Goal: Task Accomplishment & Management: Use online tool/utility

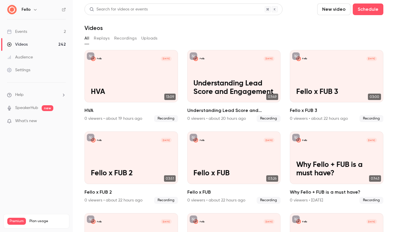
click at [25, 33] on div "Events" at bounding box center [17, 32] width 20 height 6
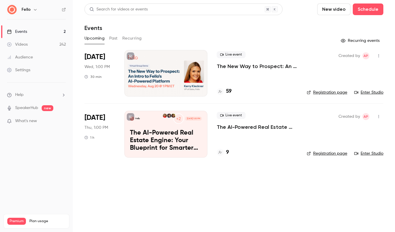
click at [258, 80] on div "Live event The New Way to [GEOGRAPHIC_DATA]: An Intro to [PERSON_NAME]-Powered …" at bounding box center [257, 73] width 81 height 47
click at [252, 68] on p "The New Way to Prospect: An Intro to [PERSON_NAME]-Powered Platform" at bounding box center [257, 66] width 81 height 7
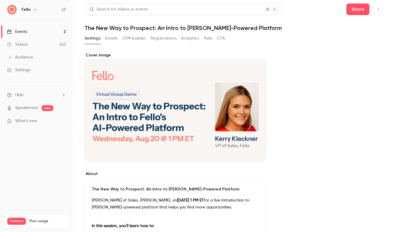
click at [20, 47] on div "Videos" at bounding box center [17, 45] width 21 height 6
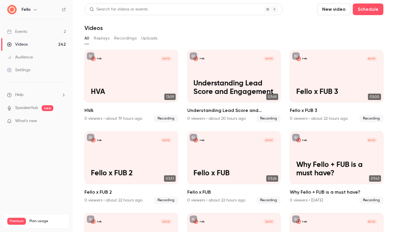
click at [147, 39] on button "Uploads" at bounding box center [149, 38] width 16 height 9
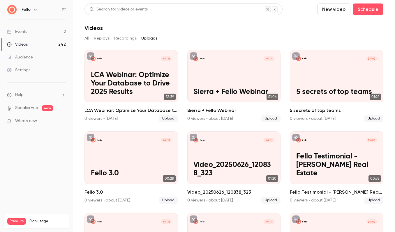
click at [329, 8] on button "New video" at bounding box center [333, 9] width 33 height 12
click at [336, 45] on li "Upload" at bounding box center [350, 40] width 63 height 15
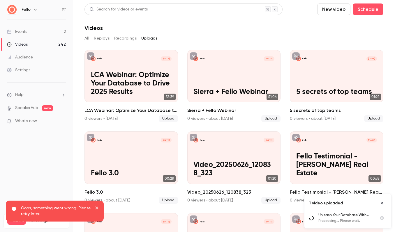
click at [97, 207] on icon "close" at bounding box center [97, 208] width 4 height 5
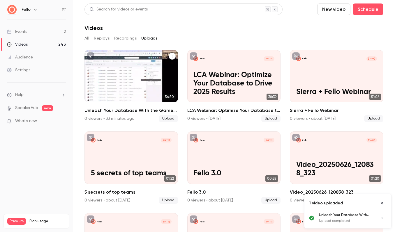
click at [127, 89] on p "Unleash Your Database With the Game-Changing FUB and Fello Integration" at bounding box center [131, 83] width 81 height 25
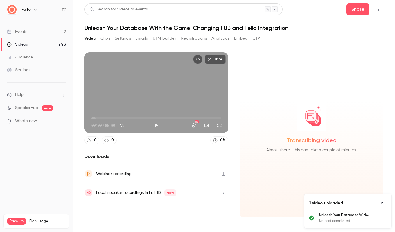
click at [108, 38] on button "Clips" at bounding box center [105, 38] width 10 height 9
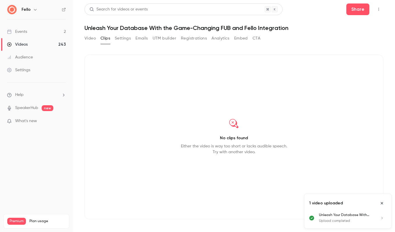
click at [382, 203] on icon "Close uploads list" at bounding box center [381, 203] width 5 height 4
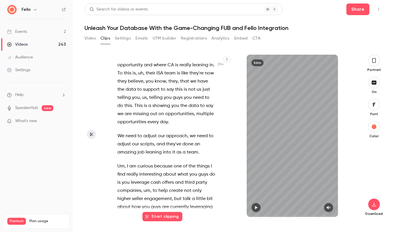
scroll to position [6747, 0]
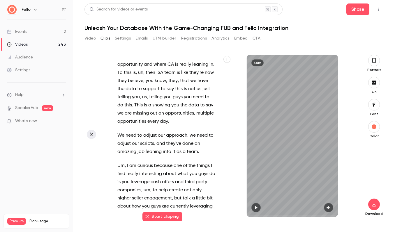
click at [119, 225] on span "You" at bounding box center [121, 229] width 8 height 8
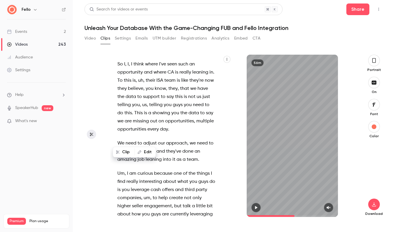
click at [255, 208] on icon "button" at bounding box center [256, 207] width 2 height 3
click at [255, 208] on icon "button" at bounding box center [255, 207] width 2 height 3
click at [329, 206] on icon "button" at bounding box center [328, 208] width 5 height 4
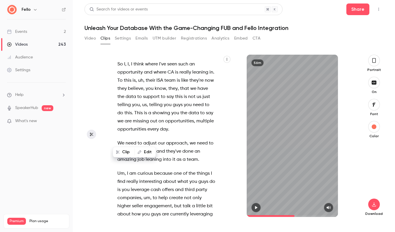
click at [257, 208] on icon "button" at bounding box center [255, 208] width 5 height 4
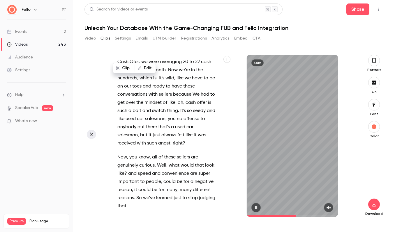
scroll to position [6984, 0]
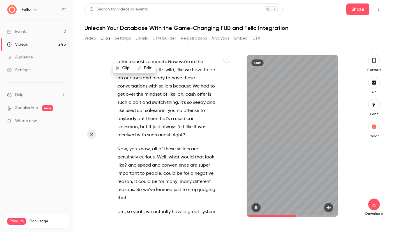
click at [256, 208] on icon "button" at bounding box center [255, 207] width 2 height 3
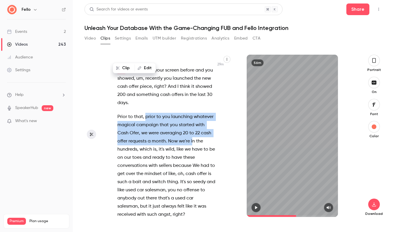
scroll to position [6887, 0]
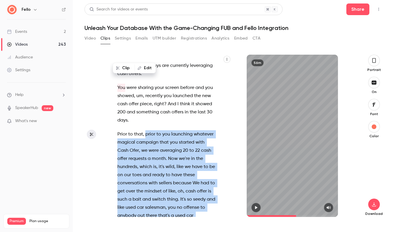
drag, startPoint x: 145, startPoint y: 97, endPoint x: 135, endPoint y: 189, distance: 91.9
click at [135, 189] on div "Yeah , we have Fellow on . Fellow is one of our top integration partners with F…" at bounding box center [169, 139] width 118 height 157
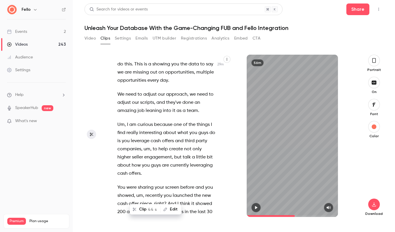
scroll to position [6785, 0]
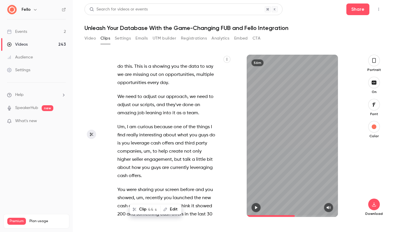
click at [144, 208] on button "Clip 44 s" at bounding box center [145, 209] width 30 height 9
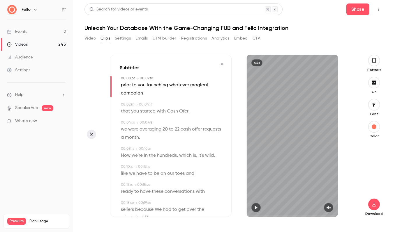
click at [257, 208] on icon "button" at bounding box center [255, 208] width 5 height 4
click at [373, 58] on icon "button" at bounding box center [373, 60] width 3 height 5
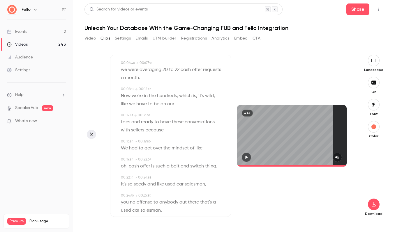
scroll to position [0, 0]
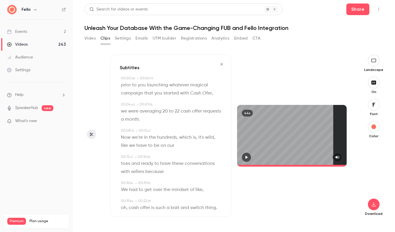
click at [121, 112] on span "we" at bounding box center [124, 111] width 6 height 8
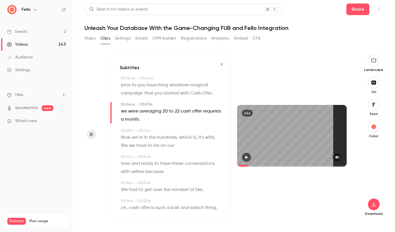
click at [223, 63] on icon "button" at bounding box center [221, 64] width 5 height 4
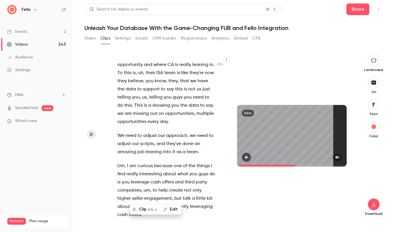
scroll to position [6760, 0]
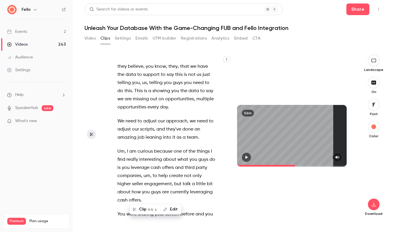
click at [166, 227] on span "?" at bounding box center [165, 231] width 3 height 8
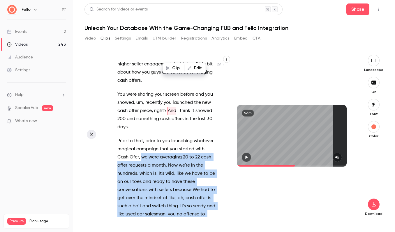
scroll to position [6897, 0]
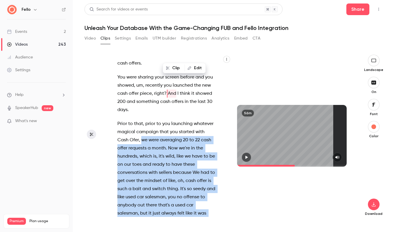
drag, startPoint x: 141, startPoint y: 104, endPoint x: 197, endPoint y: 166, distance: 83.7
click at [197, 166] on div "Yeah , we have Fellow on . Fellow is one of our top integration partners with F…" at bounding box center [169, 139] width 118 height 157
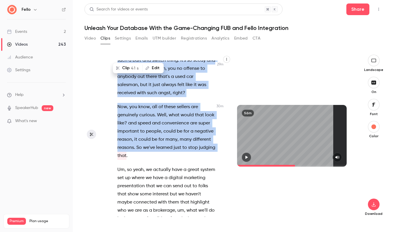
scroll to position [7026, 0]
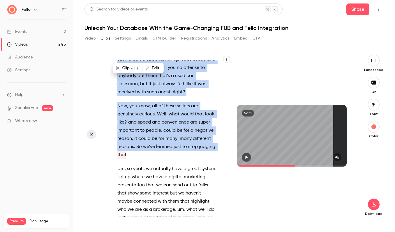
click at [126, 70] on button "Clip 41 s" at bounding box center [127, 67] width 29 height 9
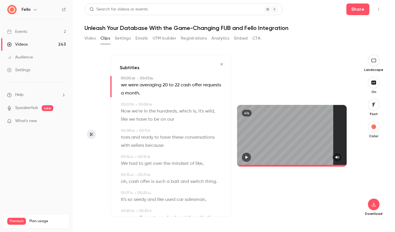
type input "*"
click at [372, 86] on button "button" at bounding box center [374, 83] width 12 height 12
click at [372, 204] on icon "button" at bounding box center [373, 204] width 7 height 5
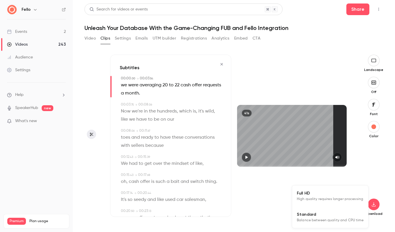
click at [341, 191] on span "Full HD" at bounding box center [330, 193] width 67 height 6
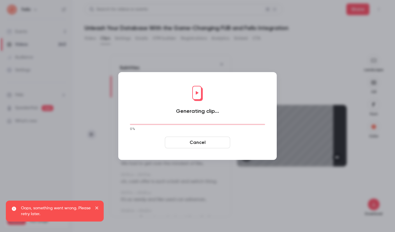
click at [97, 208] on icon "close" at bounding box center [96, 208] width 3 height 3
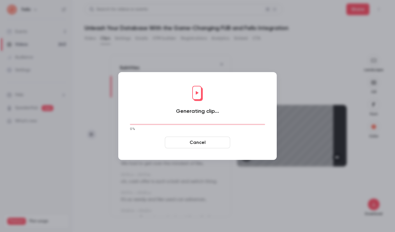
click at [201, 142] on button "Cancel" at bounding box center [197, 143] width 65 height 12
click at [211, 142] on button "Cancel" at bounding box center [197, 143] width 65 height 12
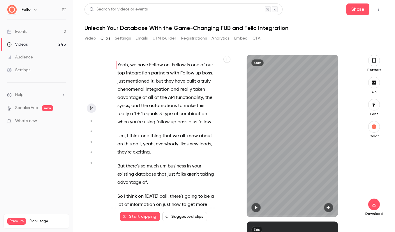
click at [21, 123] on span "What's new" at bounding box center [26, 121] width 22 height 6
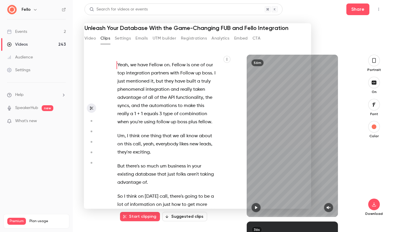
click at [171, 17] on div at bounding box center [197, 116] width 395 height 232
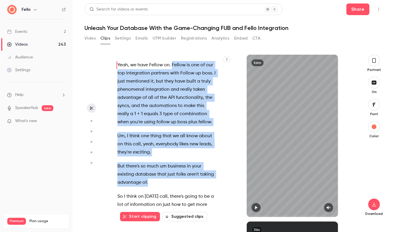
drag, startPoint x: 172, startPoint y: 65, endPoint x: 155, endPoint y: 183, distance: 119.1
click at [155, 183] on div "Yeah , we have Fellow on . Fellow is one of our top integration partners with F…" at bounding box center [169, 139] width 118 height 157
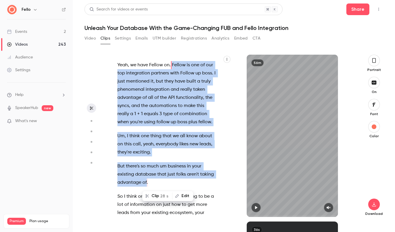
click at [157, 197] on button "Clip 28 s" at bounding box center [157, 195] width 29 height 9
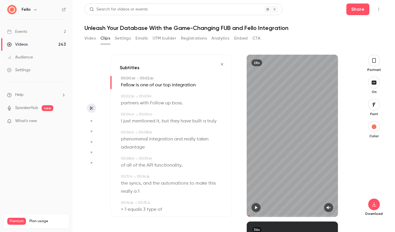
type input "*"
click at [134, 86] on span "Fellow" at bounding box center [128, 85] width 14 height 8
click at [127, 97] on button "Edit" at bounding box center [126, 95] width 20 height 9
type input "*****"
click at [175, 97] on button "Replace" at bounding box center [178, 98] width 26 height 12
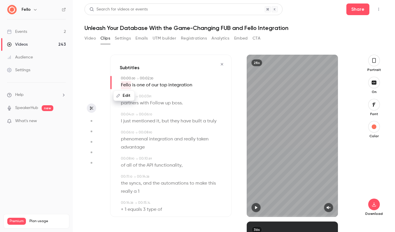
click at [169, 103] on span "up" at bounding box center [168, 103] width 6 height 8
type input "***"
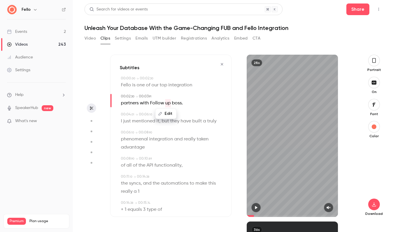
click at [169, 113] on button "Edit" at bounding box center [166, 113] width 20 height 9
type input "**"
click at [177, 103] on span "boss" at bounding box center [177, 103] width 10 height 8
click at [178, 111] on button "Edit" at bounding box center [175, 113] width 20 height 9
type input "****"
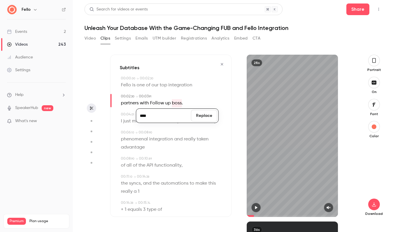
click at [201, 114] on button "Replace" at bounding box center [204, 116] width 26 height 12
click at [168, 106] on span "up" at bounding box center [168, 103] width 6 height 8
click at [168, 115] on button "Edit" at bounding box center [166, 113] width 20 height 9
type input "**"
click at [195, 117] on button "Replace" at bounding box center [195, 116] width 26 height 12
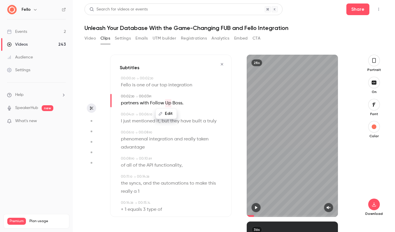
click at [173, 128] on div "00:00 . 00 → 00:02 . 30 Fello is one of our top integration 00:02 . 30 → 00:03 …" at bounding box center [171, 208] width 102 height 265
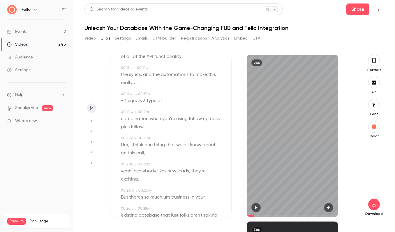
scroll to position [132, 0]
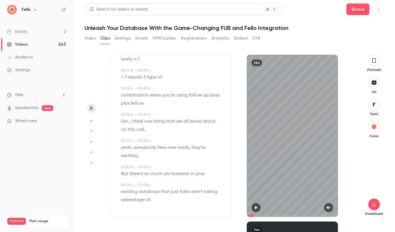
click at [194, 95] on span "follow" at bounding box center [195, 95] width 13 height 8
type input "****"
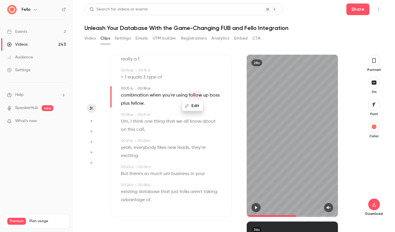
click at [189, 97] on div "Edit" at bounding box center [195, 106] width 17 height 19
click at [194, 97] on span "follow" at bounding box center [195, 95] width 13 height 8
click at [194, 106] on button "Edit" at bounding box center [192, 105] width 20 height 9
type input "******"
click at [221, 108] on button "Replace" at bounding box center [217, 108] width 26 height 12
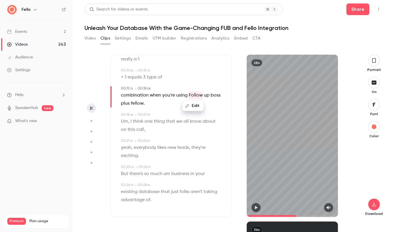
type input "****"
click at [206, 95] on span "up" at bounding box center [207, 95] width 6 height 8
click at [206, 105] on button "Edit" at bounding box center [204, 105] width 20 height 9
type input "**"
click at [213, 108] on button "Replace" at bounding box center [217, 108] width 26 height 12
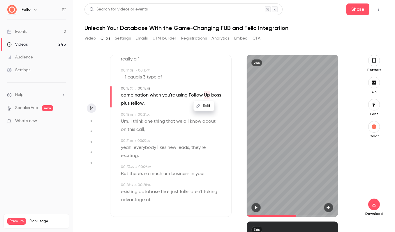
type input "****"
click at [213, 95] on span "boss" at bounding box center [216, 95] width 10 height 8
click at [213, 106] on button "Edit" at bounding box center [213, 105] width 20 height 9
type input "****"
click at [222, 110] on button "Replace" at bounding box center [217, 108] width 26 height 12
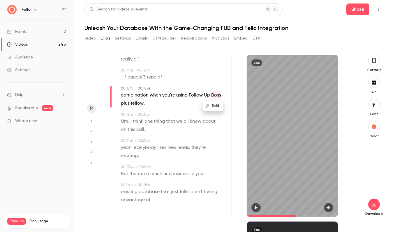
type input "****"
click at [127, 103] on span "plus" at bounding box center [125, 104] width 9 height 8
click at [137, 105] on span "fellow" at bounding box center [137, 104] width 13 height 8
click at [137, 114] on button "Edit" at bounding box center [135, 113] width 20 height 9
type input "*****"
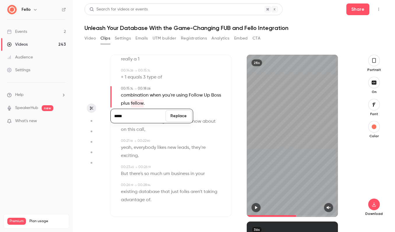
click at [188, 115] on button "Replace" at bounding box center [178, 116] width 26 height 12
click at [128, 123] on span "," at bounding box center [128, 122] width 1 height 8
type input "****"
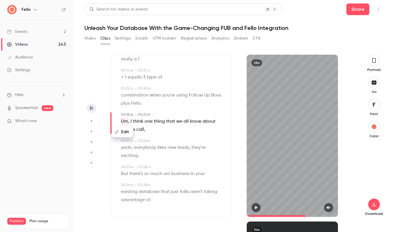
click at [128, 129] on button "Edit" at bounding box center [122, 131] width 20 height 9
click at [180, 133] on button "Replace" at bounding box center [178, 134] width 26 height 12
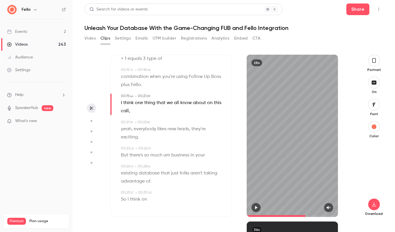
scroll to position [152, 0]
click at [168, 155] on span "um" at bounding box center [166, 154] width 7 height 8
type input "****"
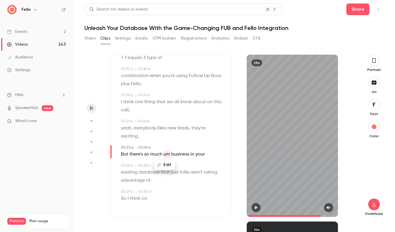
click at [166, 163] on button "Edit" at bounding box center [165, 164] width 20 height 9
click at [196, 167] on button "Replace" at bounding box center [194, 167] width 26 height 12
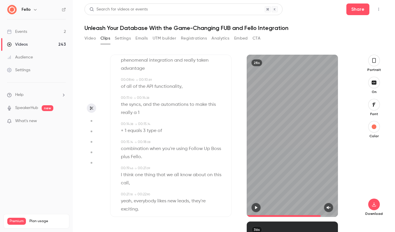
click at [375, 63] on icon "button" at bounding box center [373, 60] width 5 height 6
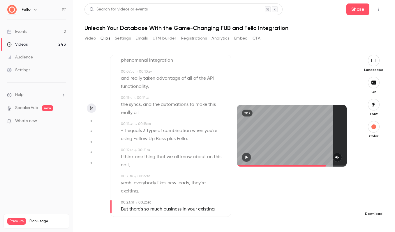
click at [374, 204] on icon "button" at bounding box center [373, 204] width 7 height 5
click at [338, 220] on span "Balance between quality and CPU time" at bounding box center [330, 221] width 67 height 6
click at [375, 85] on icon "button" at bounding box center [373, 82] width 6 height 5
click at [375, 207] on button "button" at bounding box center [374, 205] width 12 height 12
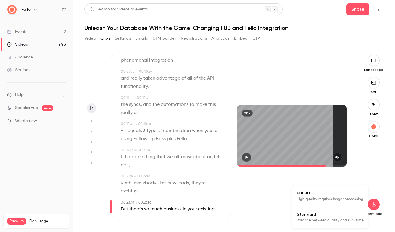
click at [332, 195] on span "Full HD" at bounding box center [330, 193] width 67 height 6
click at [273, 71] on div "28s" at bounding box center [291, 136] width 121 height 162
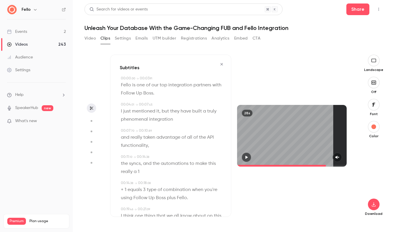
click at [222, 64] on icon "button" at bounding box center [221, 64] width 2 height 2
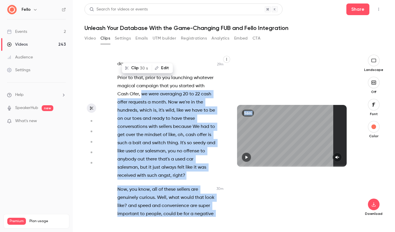
scroll to position [6952, 0]
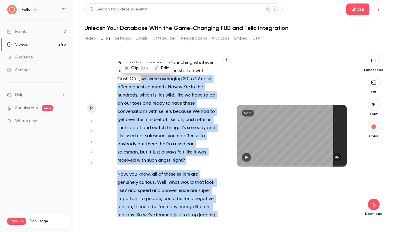
drag, startPoint x: 142, startPoint y: 123, endPoint x: 179, endPoint y: 99, distance: 44.1
click at [179, 99] on div "Yeah , we have Fellow on . Fello is one of our top integration partners with Fo…" at bounding box center [169, 139] width 118 height 157
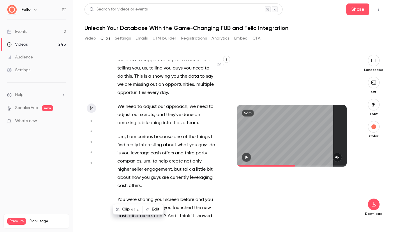
scroll to position [6762, 0]
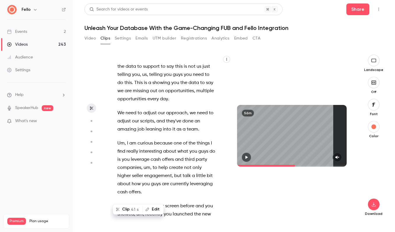
click at [127, 209] on button "Clip 41 s" at bounding box center [127, 209] width 29 height 9
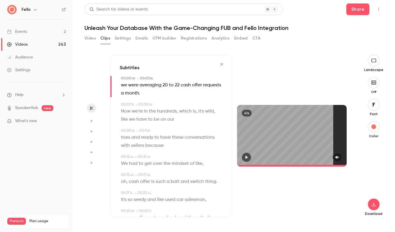
type input "*"
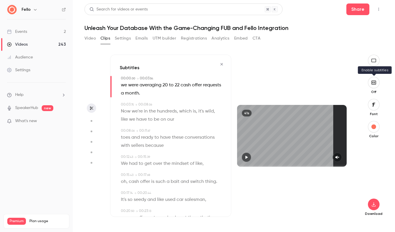
click at [372, 82] on icon "button" at bounding box center [372, 82] width 1 height 1
click at [374, 204] on icon "button" at bounding box center [373, 204] width 7 height 5
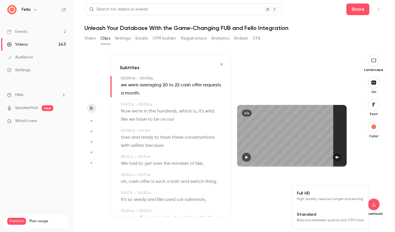
click at [321, 215] on span "Standard" at bounding box center [330, 215] width 67 height 6
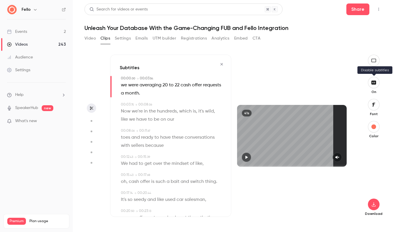
click at [377, 83] on icon "button" at bounding box center [373, 82] width 6 height 5
click at [375, 206] on icon "button" at bounding box center [373, 204] width 7 height 5
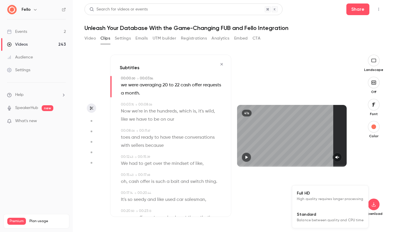
click at [325, 198] on span "High quality requires longer processing" at bounding box center [330, 199] width 66 height 6
click at [375, 83] on icon "button" at bounding box center [373, 82] width 1 height 1
click at [124, 84] on span "we" at bounding box center [124, 85] width 6 height 8
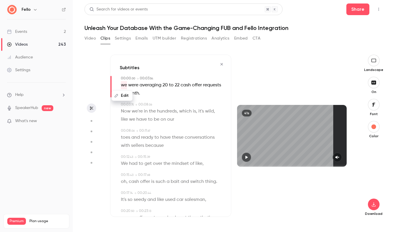
click at [124, 96] on button "Edit" at bounding box center [122, 95] width 20 height 9
type input "**"
click at [179, 99] on button "Replace" at bounding box center [178, 98] width 26 height 12
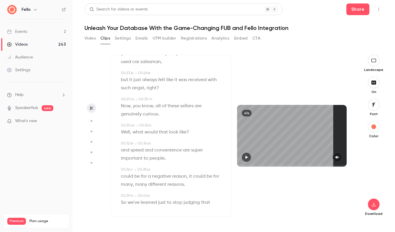
scroll to position [168, 0]
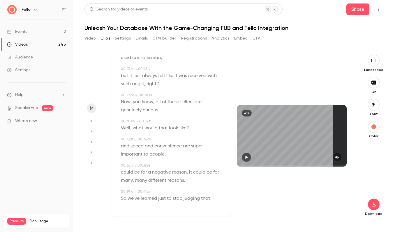
click at [124, 147] on span "and" at bounding box center [125, 146] width 8 height 8
type input "****"
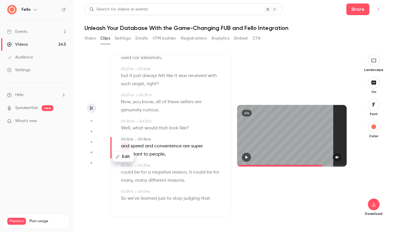
click at [124, 159] on button "Edit" at bounding box center [123, 156] width 20 height 9
type input "***"
click at [180, 159] on button "Replace" at bounding box center [178, 159] width 26 height 12
click at [128, 128] on span "Well" at bounding box center [125, 128] width 9 height 8
type input "****"
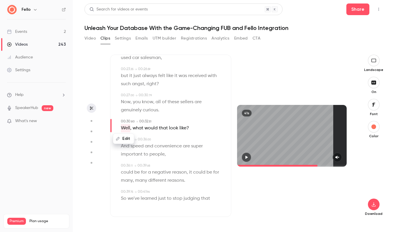
click at [127, 139] on button "Edit" at bounding box center [123, 138] width 20 height 9
type input "*****"
click at [173, 139] on button "Replace" at bounding box center [178, 141] width 26 height 12
type input "****"
drag, startPoint x: 191, startPoint y: 129, endPoint x: 184, endPoint y: 129, distance: 7.3
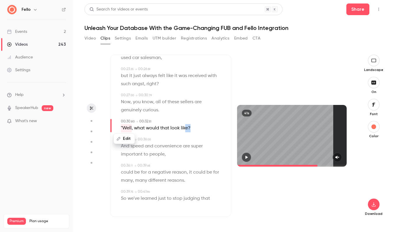
click at [184, 129] on div "Edit "Well , what would that look like ?" at bounding box center [171, 128] width 101 height 8
click at [189, 142] on button "Edit" at bounding box center [187, 138] width 20 height 9
type input "******"
click at [216, 143] on button "Replace" at bounding box center [216, 141] width 26 height 12
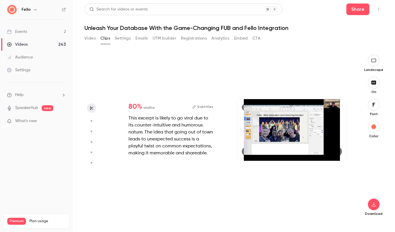
type input "****"
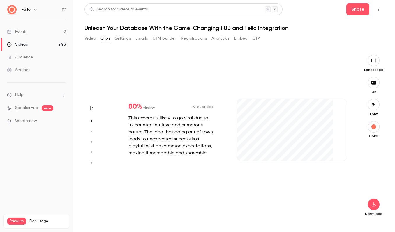
type input "***"
type input "****"
type input "***"
type input "****"
type input "*"
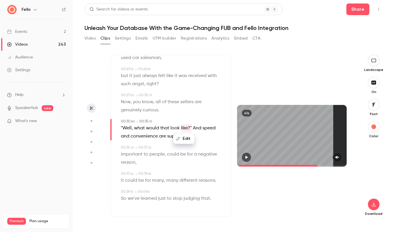
scroll to position [0, 0]
click at [375, 204] on icon "button" at bounding box center [373, 204] width 7 height 5
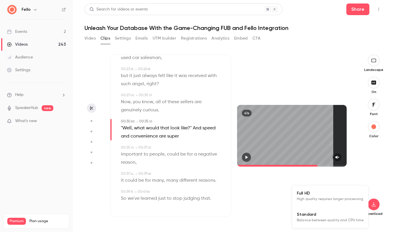
click at [321, 223] on span "Balance between quality and CPU time" at bounding box center [330, 221] width 67 height 6
click at [105, 75] on section "Subtitles 00:00 . 00 → 00:03 . 54 We were averaging 20 to 22 cash offer request…" at bounding box center [233, 144] width 299 height 178
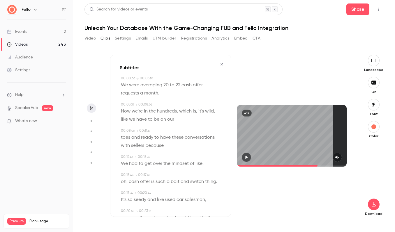
click at [223, 63] on icon "button" at bounding box center [221, 64] width 5 height 4
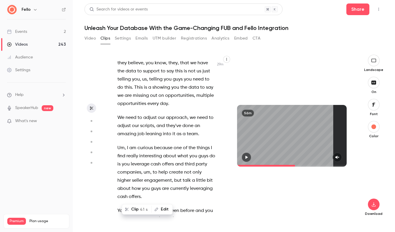
scroll to position [6762, 0]
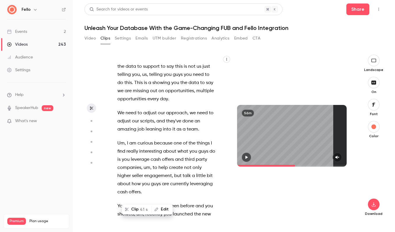
click at [181, 202] on p "You were sharing your screen before and you showed , um , recently you launched…" at bounding box center [166, 222] width 98 height 41
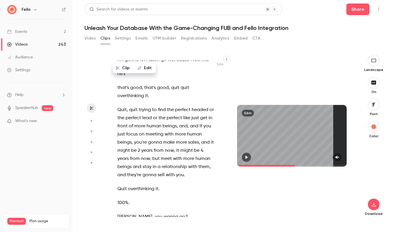
scroll to position [12380, 0]
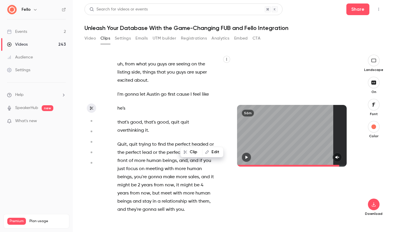
click at [339, 156] on icon "button" at bounding box center [337, 157] width 5 height 4
click at [247, 157] on icon "button" at bounding box center [246, 157] width 2 height 3
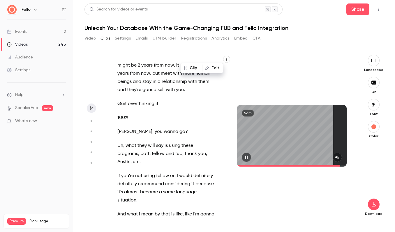
scroll to position [12480, 0]
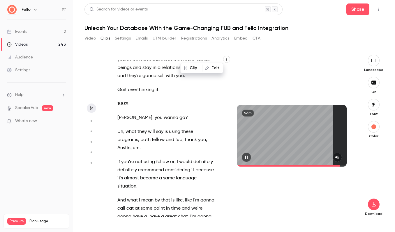
click at [247, 157] on icon "button" at bounding box center [246, 157] width 2 height 3
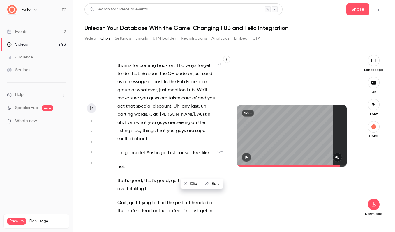
scroll to position [12288, 0]
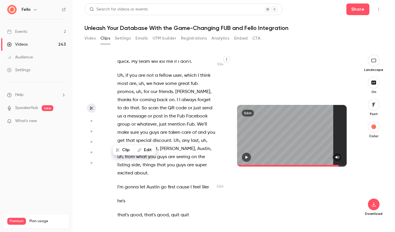
scroll to position [12253, 0]
click at [245, 157] on icon "button" at bounding box center [246, 157] width 5 height 4
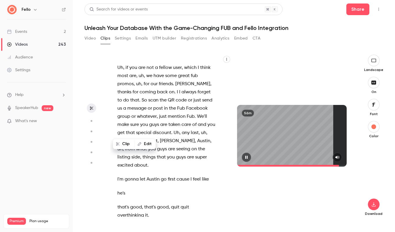
click at [245, 157] on icon "button" at bounding box center [246, 157] width 2 height 3
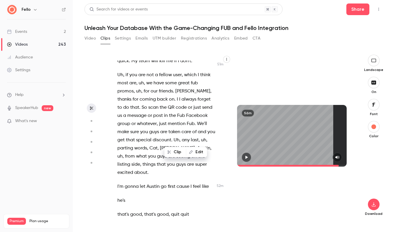
scroll to position [12253, 0]
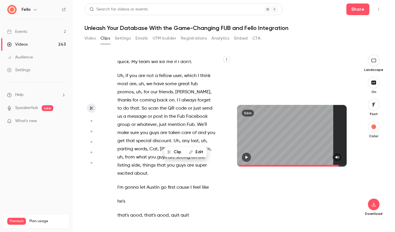
click at [249, 155] on icon "button" at bounding box center [246, 157] width 5 height 4
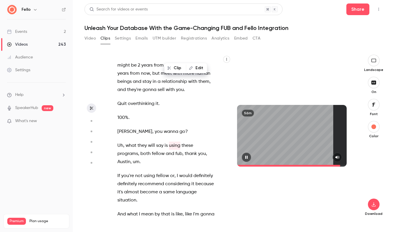
scroll to position [12480, 0]
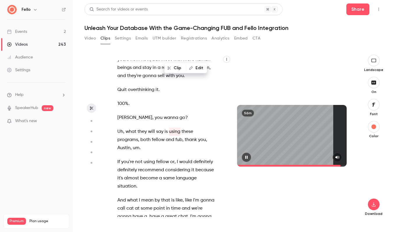
click at [249, 155] on icon "button" at bounding box center [246, 157] width 5 height 4
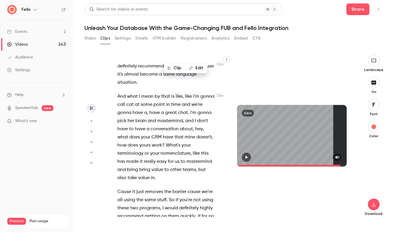
scroll to position [12577, 0]
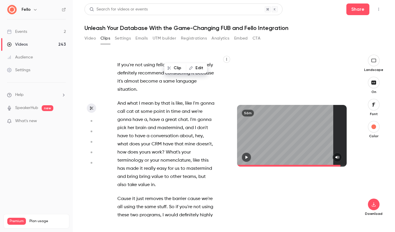
drag, startPoint x: 117, startPoint y: 139, endPoint x: 149, endPoint y: 151, distance: 34.5
click at [149, 151] on div "Yeah , we have Fellow on . Fello is one of our top integration partners with Fo…" at bounding box center [169, 139] width 118 height 157
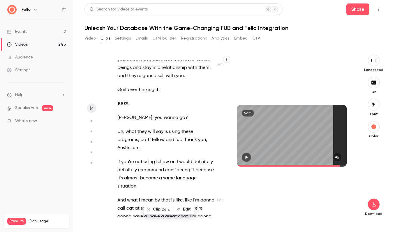
scroll to position [12480, 0]
click at [156, 134] on div "Yeah , we have Fellow on . Fello is one of our top integration partners with Fo…" at bounding box center [169, 139] width 118 height 157
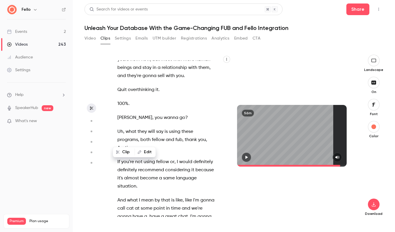
click at [116, 133] on div "Yeah , we have Fellow on . Fello is one of our top integration partners with Fo…" at bounding box center [169, 139] width 118 height 157
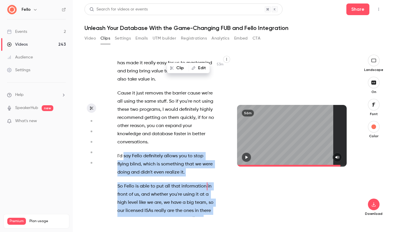
scroll to position [12686, 0]
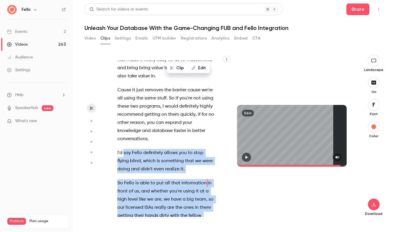
drag, startPoint x: 124, startPoint y: 108, endPoint x: 167, endPoint y: 183, distance: 86.6
click at [167, 183] on div "Yeah , we have Fellow on . Fello is one of our top integration partners with Fo…" at bounding box center [169, 139] width 118 height 157
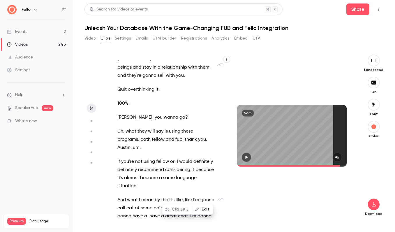
scroll to position [12480, 0]
click at [177, 210] on button "Clip 59 s" at bounding box center [177, 209] width 29 height 9
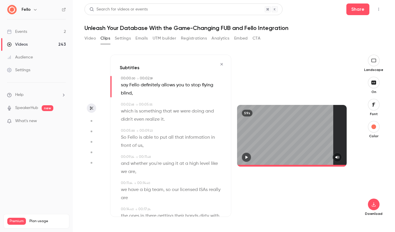
type input "*"
click at [124, 86] on span "say" at bounding box center [124, 85] width 7 height 8
click at [124, 95] on button "Edit" at bounding box center [123, 95] width 20 height 9
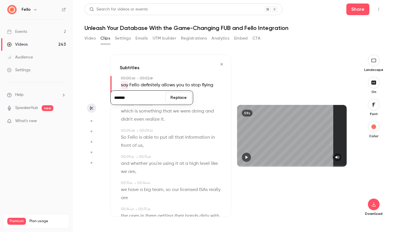
type input "*******"
click at [173, 101] on button "Replace" at bounding box center [178, 98] width 26 height 12
click at [186, 158] on div "00:09 . 24 → 00:11 . 48" at bounding box center [171, 157] width 101 height 5
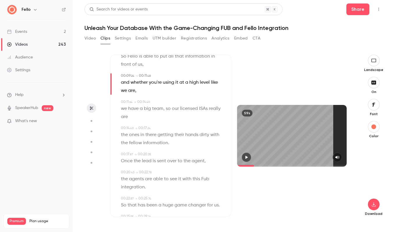
scroll to position [97, 0]
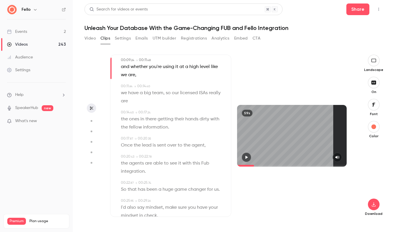
click at [136, 128] on span "fellow" at bounding box center [135, 127] width 13 height 8
type input "****"
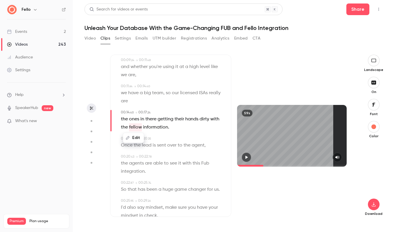
click at [136, 140] on button "Edit" at bounding box center [133, 137] width 20 height 9
type input "*****"
click at [185, 139] on button "Replace" at bounding box center [178, 140] width 26 height 12
click at [170, 146] on span "over" at bounding box center [171, 145] width 9 height 8
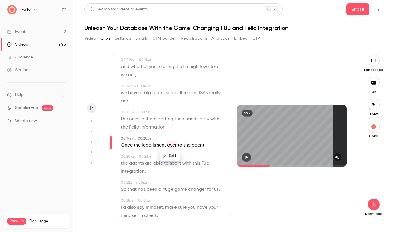
click at [207, 165] on span "Fub" at bounding box center [205, 163] width 8 height 8
type input "****"
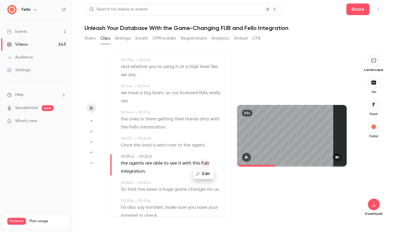
click at [206, 175] on button "Edit" at bounding box center [203, 173] width 20 height 9
type input "***"
click at [224, 177] on button "Replace" at bounding box center [217, 176] width 26 height 12
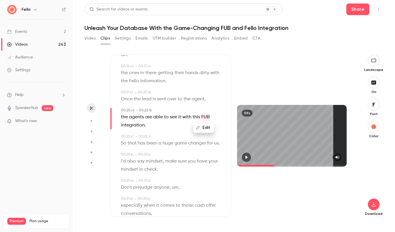
scroll to position [149, 0]
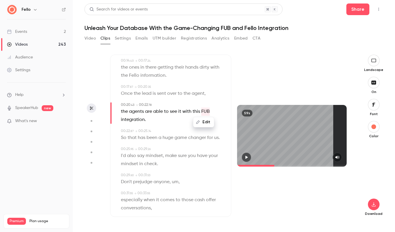
click at [144, 157] on span "say" at bounding box center [140, 156] width 7 height 8
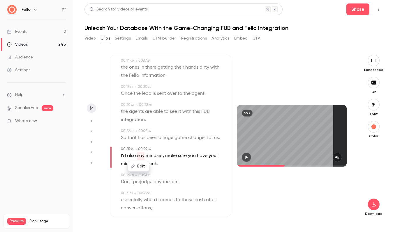
click at [197, 156] on span "have" at bounding box center [202, 156] width 10 height 8
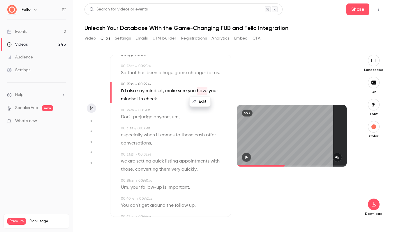
scroll to position [215, 0]
click at [175, 116] on span "um" at bounding box center [175, 116] width 7 height 8
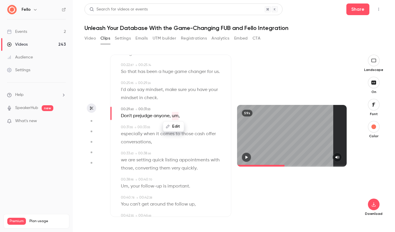
type input "****"
click at [175, 127] on button "Edit" at bounding box center [173, 126] width 20 height 9
click at [201, 130] on button "Replace" at bounding box center [202, 129] width 26 height 12
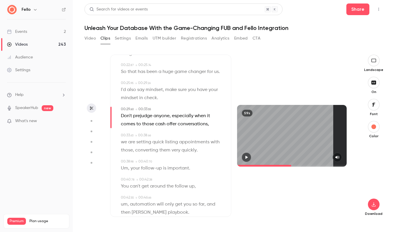
click at [187, 124] on span "conversations" at bounding box center [193, 124] width 30 height 8
click at [247, 158] on icon "button" at bounding box center [246, 157] width 5 height 4
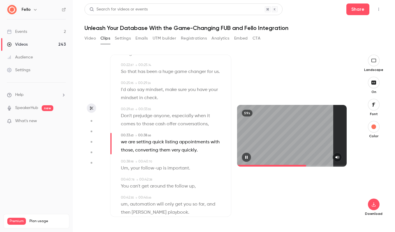
click at [247, 158] on icon "button" at bounding box center [246, 157] width 2 height 3
drag, startPoint x: 210, startPoint y: 125, endPoint x: 191, endPoint y: 125, distance: 18.0
click at [191, 125] on p "Don't prejudge anyone , especially when it comes to those cash offer conversati…" at bounding box center [171, 120] width 101 height 16
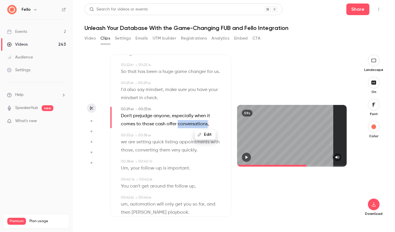
type input "****"
click at [209, 138] on button "Edit" at bounding box center [205, 134] width 20 height 9
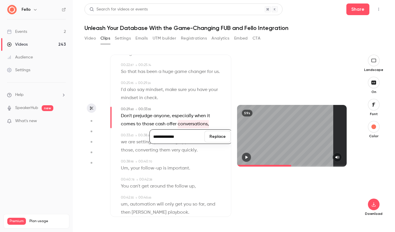
type input "**********"
click at [219, 138] on button "Replace" at bounding box center [217, 137] width 26 height 12
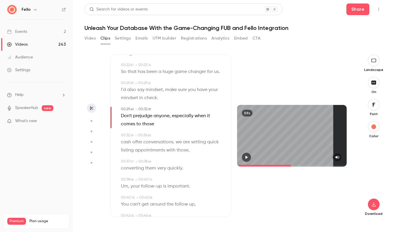
click at [178, 143] on span "we" at bounding box center [178, 142] width 6 height 8
type input "****"
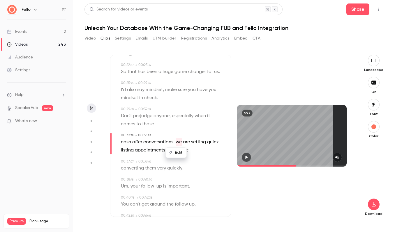
click at [178, 155] on button "Edit" at bounding box center [176, 152] width 20 height 9
type input "**"
click at [204, 154] on button "Replace" at bounding box center [205, 155] width 26 height 12
click at [143, 162] on span "00:38" at bounding box center [142, 161] width 9 height 3
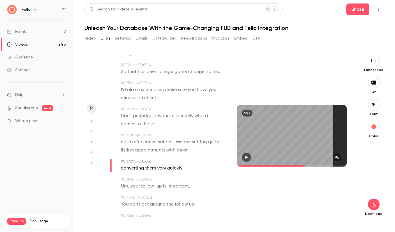
click at [128, 187] on span "," at bounding box center [128, 186] width 1 height 8
type input "**"
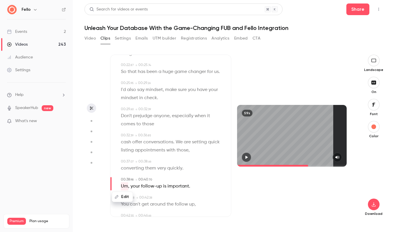
click at [126, 198] on button "Edit" at bounding box center [122, 196] width 20 height 9
click at [175, 198] on button "Replace" at bounding box center [178, 199] width 26 height 12
click at [127, 188] on span "your" at bounding box center [125, 186] width 9 height 8
type input "****"
click at [125, 198] on button "Edit" at bounding box center [123, 196] width 20 height 9
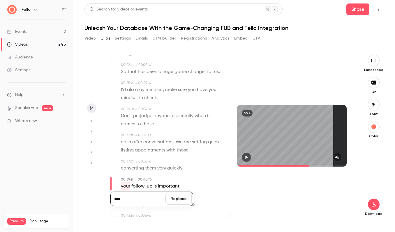
type input "****"
click at [171, 198] on button "Replace" at bounding box center [178, 199] width 26 height 12
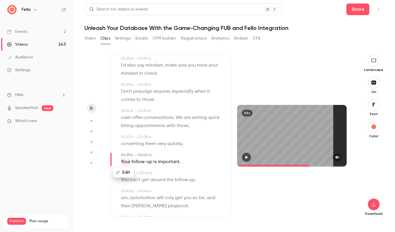
scroll to position [243, 0]
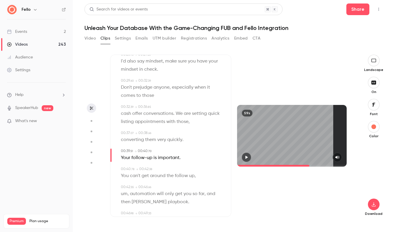
click at [150, 145] on div "00:00 . 00 → 00:02 . 59 I'd say Fello definitely allows you to stop flying blin…" at bounding box center [171, 88] width 102 height 511
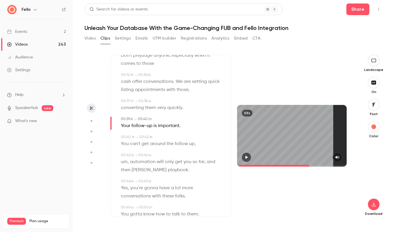
scroll to position [287, 0]
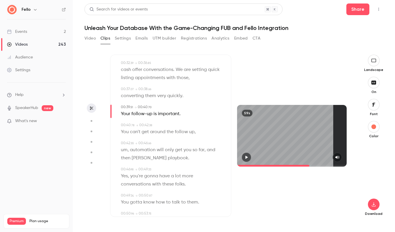
click at [190, 133] on span "up" at bounding box center [192, 132] width 6 height 8
type input "****"
click at [189, 143] on button "Edit" at bounding box center [189, 142] width 20 height 9
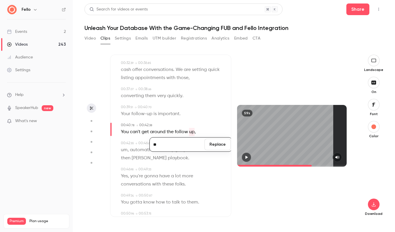
click at [203, 121] on div "00:00 . 00 → 00:02 . 59 I'd say Fello definitely allows you to stop flying blin…" at bounding box center [171, 44] width 102 height 511
drag, startPoint x: 196, startPoint y: 133, endPoint x: 176, endPoint y: 133, distance: 19.8
click at [176, 133] on div "You can't get around the follow up ," at bounding box center [171, 132] width 101 height 8
click at [193, 143] on button "Edit" at bounding box center [193, 142] width 20 height 9
click at [165, 146] on input "**********" at bounding box center [177, 145] width 52 height 12
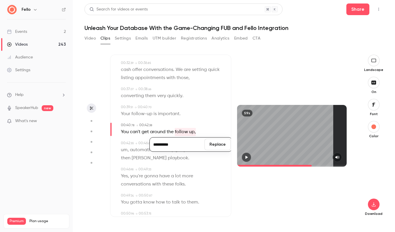
type input "**********"
click at [213, 145] on button "Replace" at bounding box center [217, 145] width 26 height 12
type input "****"
click at [203, 133] on span "um" at bounding box center [201, 132] width 7 height 8
click at [203, 145] on button "Edit" at bounding box center [199, 142] width 20 height 9
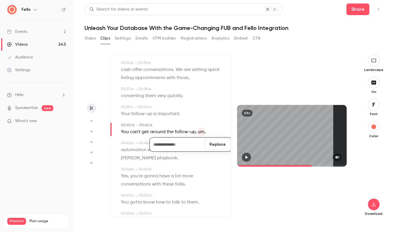
click at [218, 144] on button "Replace" at bounding box center [217, 145] width 26 height 12
type input "****"
drag, startPoint x: 199, startPoint y: 133, endPoint x: 189, endPoint y: 133, distance: 10.5
click at [189, 133] on div "You can't get around the follow-up, ," at bounding box center [171, 132] width 101 height 8
click at [198, 142] on button "Edit" at bounding box center [195, 142] width 20 height 9
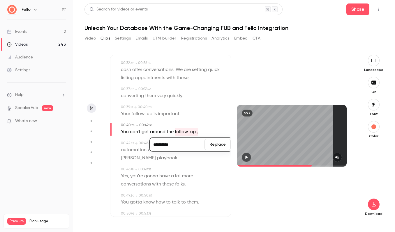
type input "**********"
click at [223, 144] on button "Replace" at bounding box center [217, 145] width 26 height 12
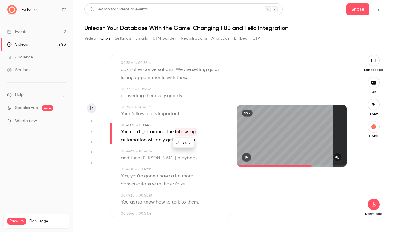
click at [161, 142] on span "only" at bounding box center [160, 140] width 9 height 8
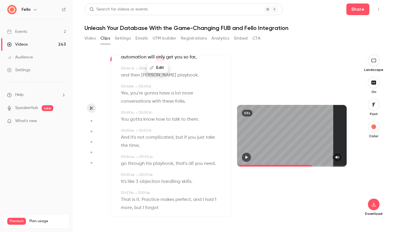
scroll to position [374, 0]
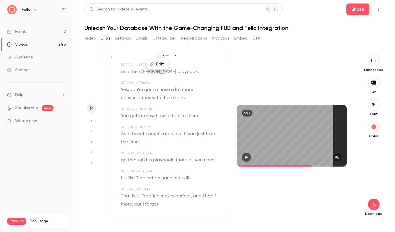
click at [179, 195] on span "perfect" at bounding box center [182, 196] width 15 height 8
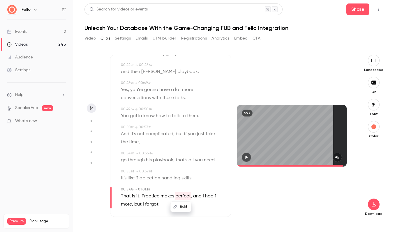
scroll to position [379, 0]
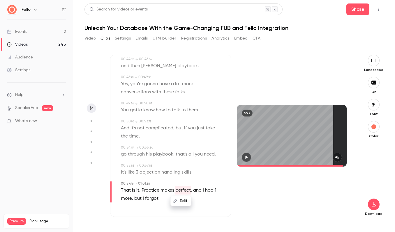
click at [135, 190] on span at bounding box center [135, 190] width 1 height 5
click at [165, 190] on span "makes" at bounding box center [167, 191] width 14 height 8
click at [221, 65] on div "and then Ryan's playbook ." at bounding box center [171, 66] width 101 height 8
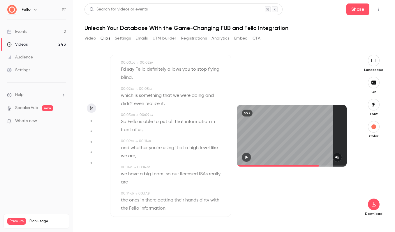
scroll to position [0, 0]
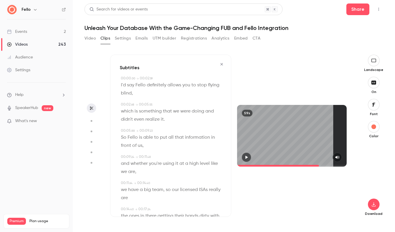
click at [221, 63] on icon "button" at bounding box center [221, 64] width 5 height 4
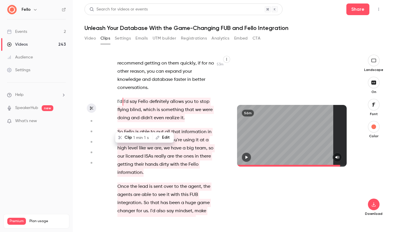
scroll to position [12725, 0]
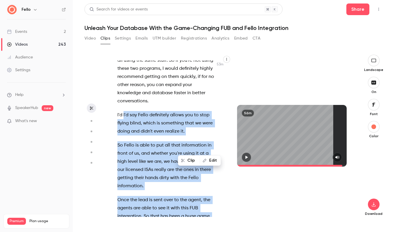
scroll to position [12733, 0]
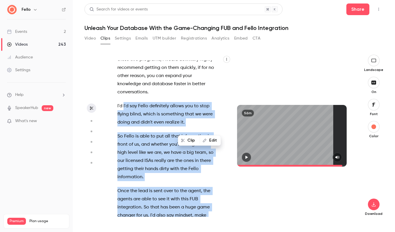
drag, startPoint x: 123, startPoint y: 90, endPoint x: 166, endPoint y: 136, distance: 63.4
click at [166, 136] on div "Yeah , we have Fellow on . Fello is one of our top integration partners with Fo…" at bounding box center [169, 139] width 118 height 157
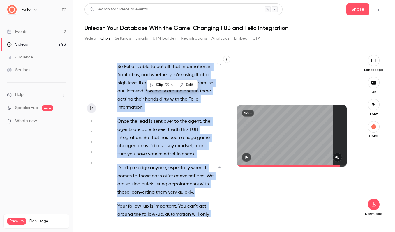
scroll to position [12811, 0]
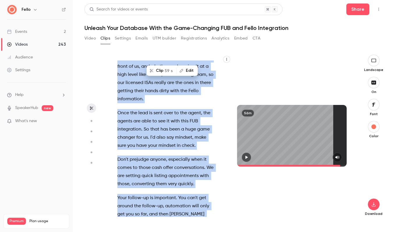
click at [161, 70] on button "Clip 59 s" at bounding box center [161, 70] width 29 height 9
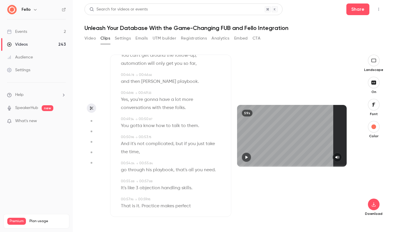
scroll to position [371, 0]
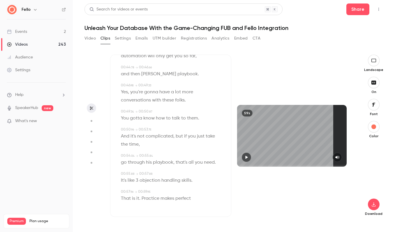
click at [188, 198] on span "perfect" at bounding box center [182, 199] width 15 height 8
type input "**"
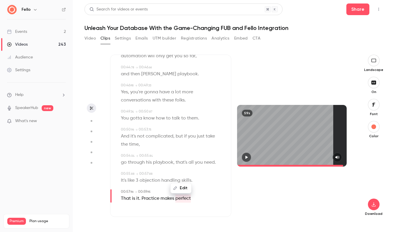
click at [184, 188] on button "Edit" at bounding box center [181, 188] width 20 height 9
type input "********"
click at [213, 182] on button "Replace" at bounding box center [210, 186] width 26 height 12
click at [374, 207] on button "button" at bounding box center [374, 205] width 12 height 12
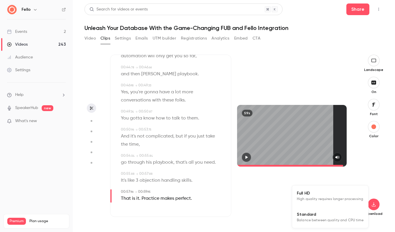
click at [332, 218] on span "Balance between quality and CPU time" at bounding box center [330, 221] width 67 height 6
click at [376, 85] on button "button" at bounding box center [374, 83] width 12 height 12
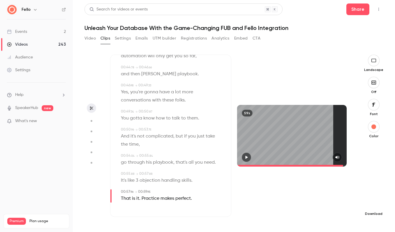
click at [373, 205] on icon "button" at bounding box center [373, 204] width 7 height 5
click at [340, 195] on span "Full HD" at bounding box center [330, 193] width 67 height 6
type input "**"
